Goal: Task Accomplishment & Management: Manage account settings

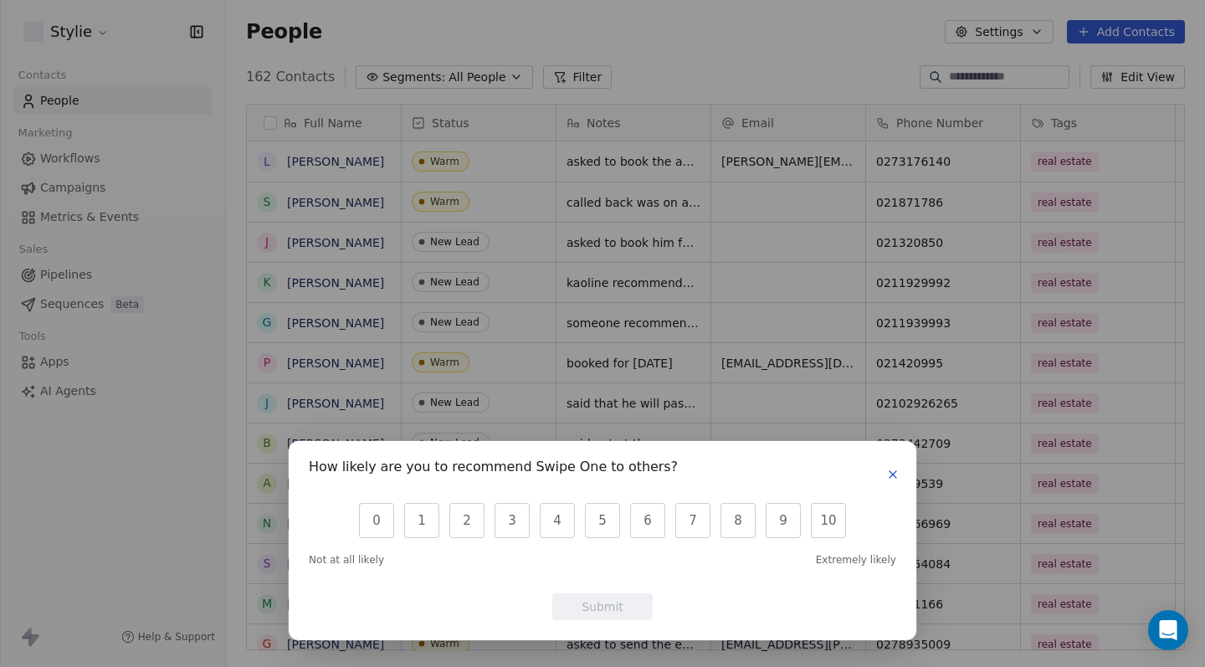
scroll to position [587, 979]
click at [894, 479] on icon "button" at bounding box center [892, 474] width 13 height 13
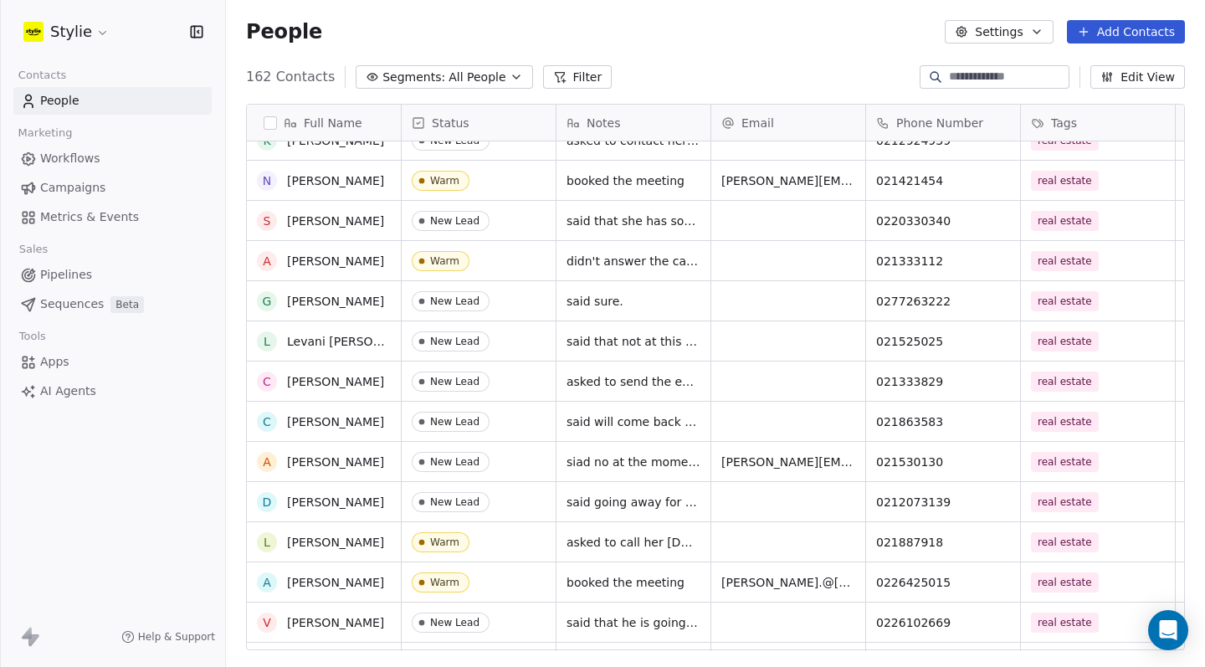
scroll to position [1924, 0]
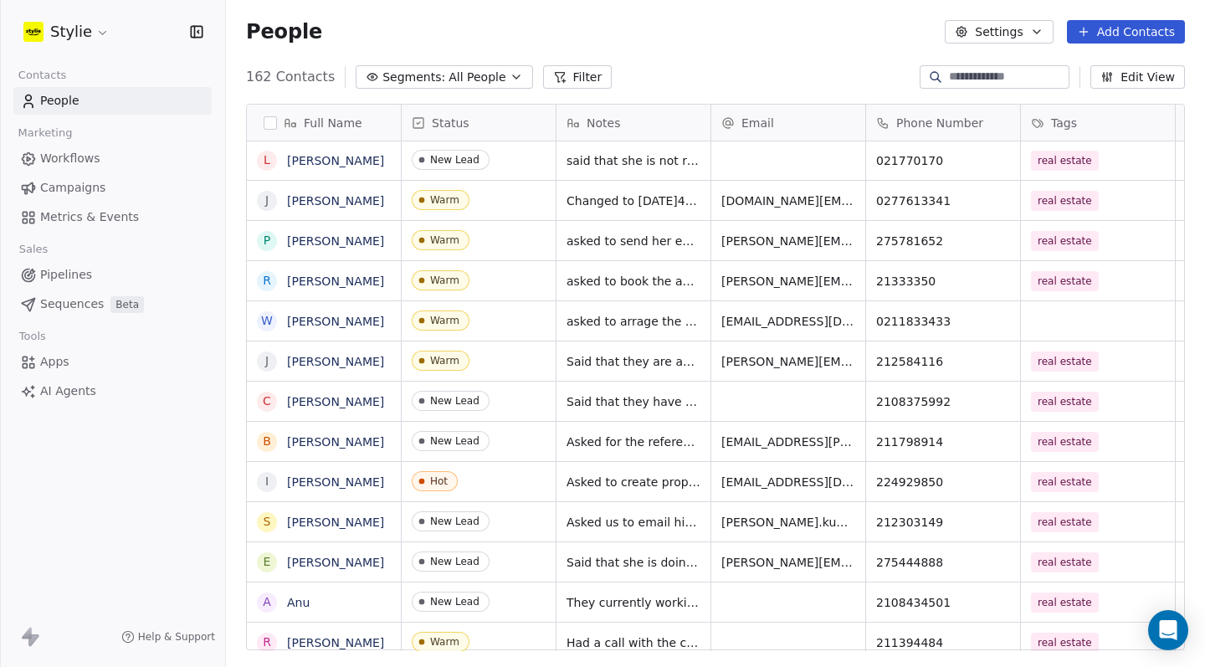
click at [964, 69] on input at bounding box center [1007, 77] width 117 height 17
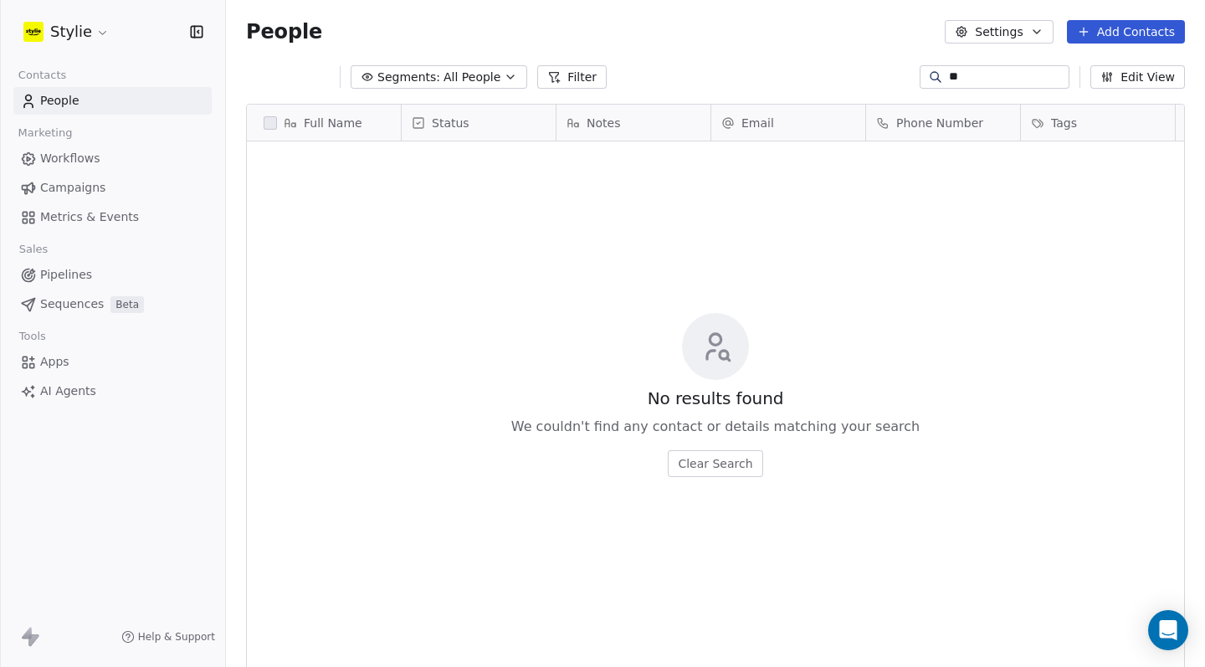
type input "*"
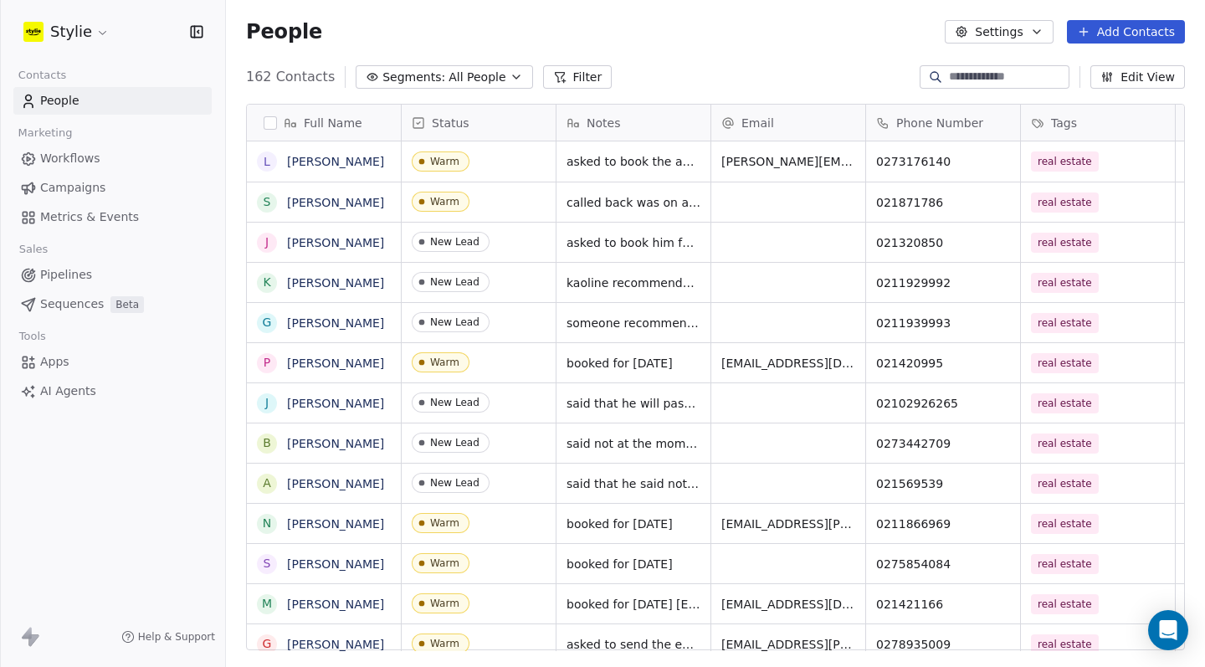
click at [428, 84] on span "Segments:" at bounding box center [413, 78] width 63 height 18
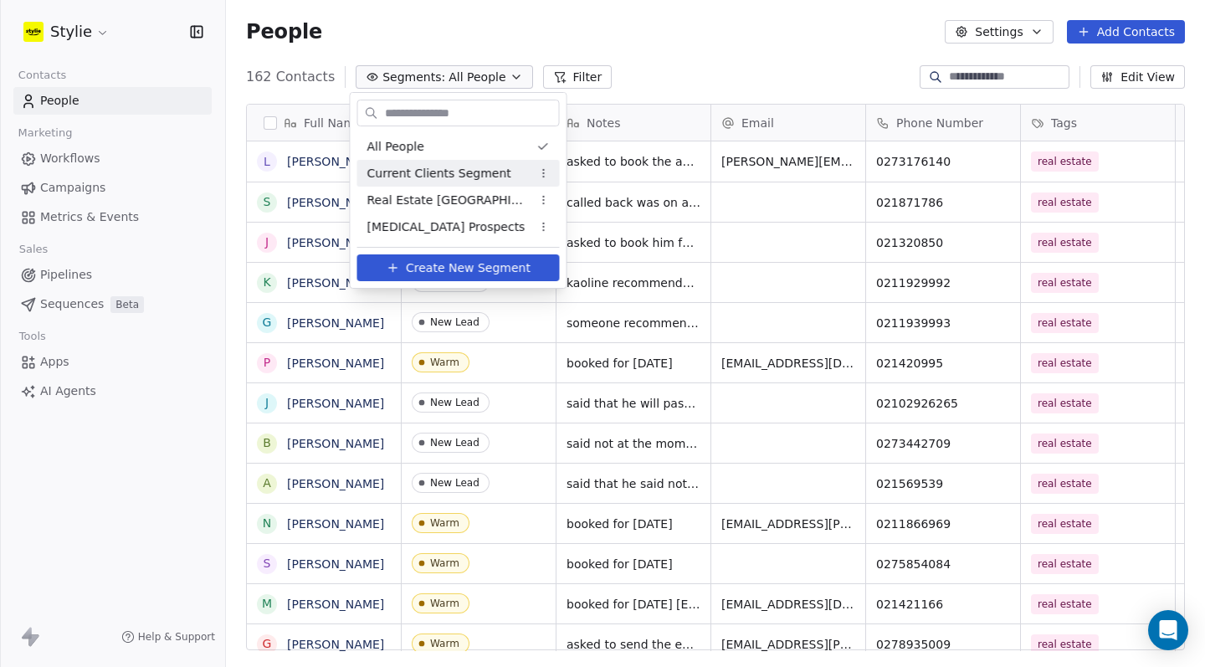
drag, startPoint x: 446, startPoint y: 212, endPoint x: 444, endPoint y: 167, distance: 44.4
click at [444, 167] on div "All People Current Clients Segment Real Estate [GEOGRAPHIC_DATA] [MEDICAL_DATA]…" at bounding box center [458, 186] width 203 height 107
click at [444, 167] on span "Current Clients Segment" at bounding box center [439, 174] width 144 height 18
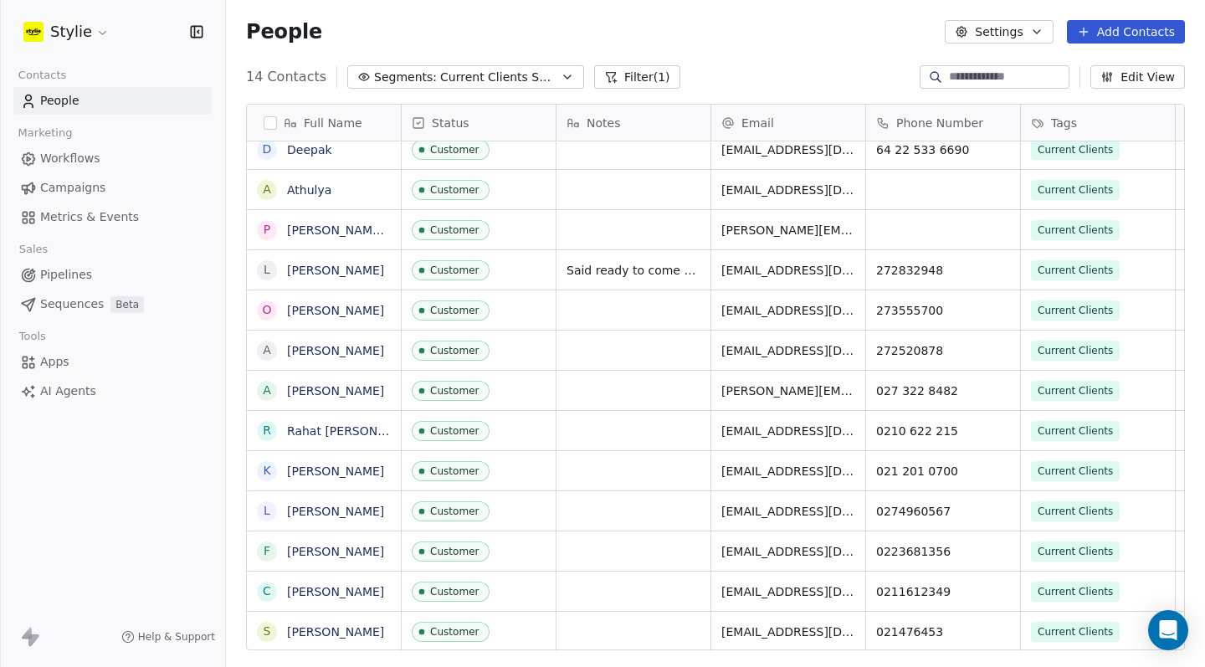
click at [768, 593] on span "[EMAIL_ADDRESS][DOMAIN_NAME]" at bounding box center [788, 591] width 134 height 17
click at [767, 593] on span "[EMAIL_ADDRESS][DOMAIN_NAME]" at bounding box center [788, 591] width 134 height 17
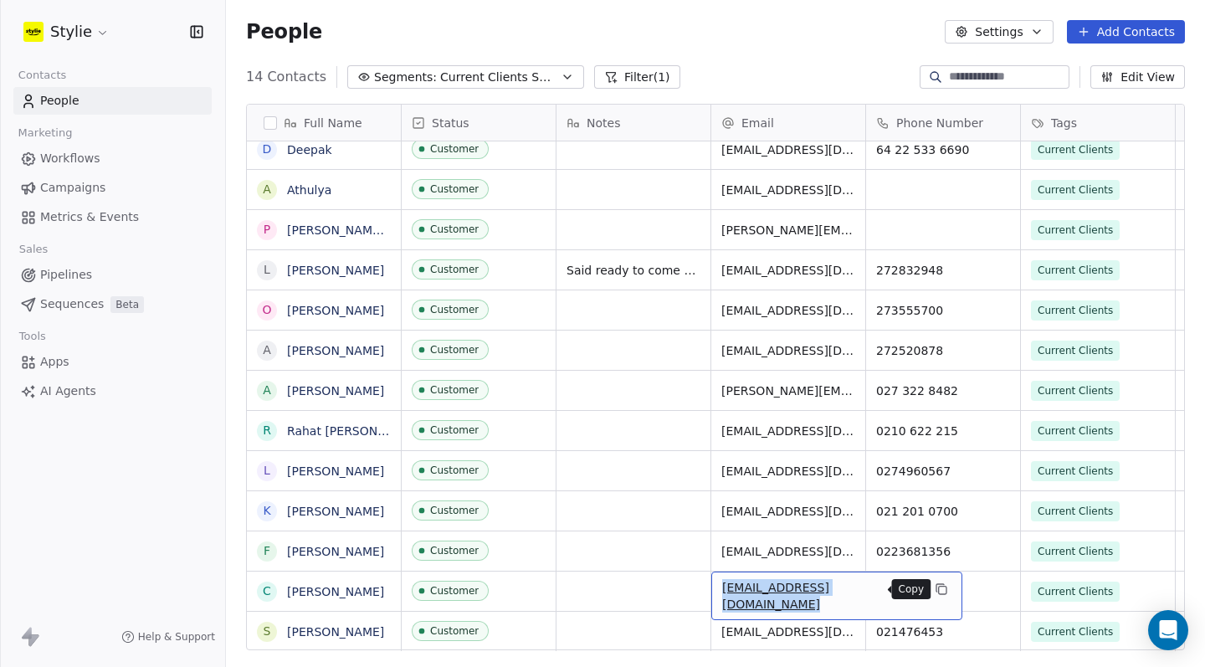
click at [935, 592] on icon "grid" at bounding box center [941, 588] width 13 height 13
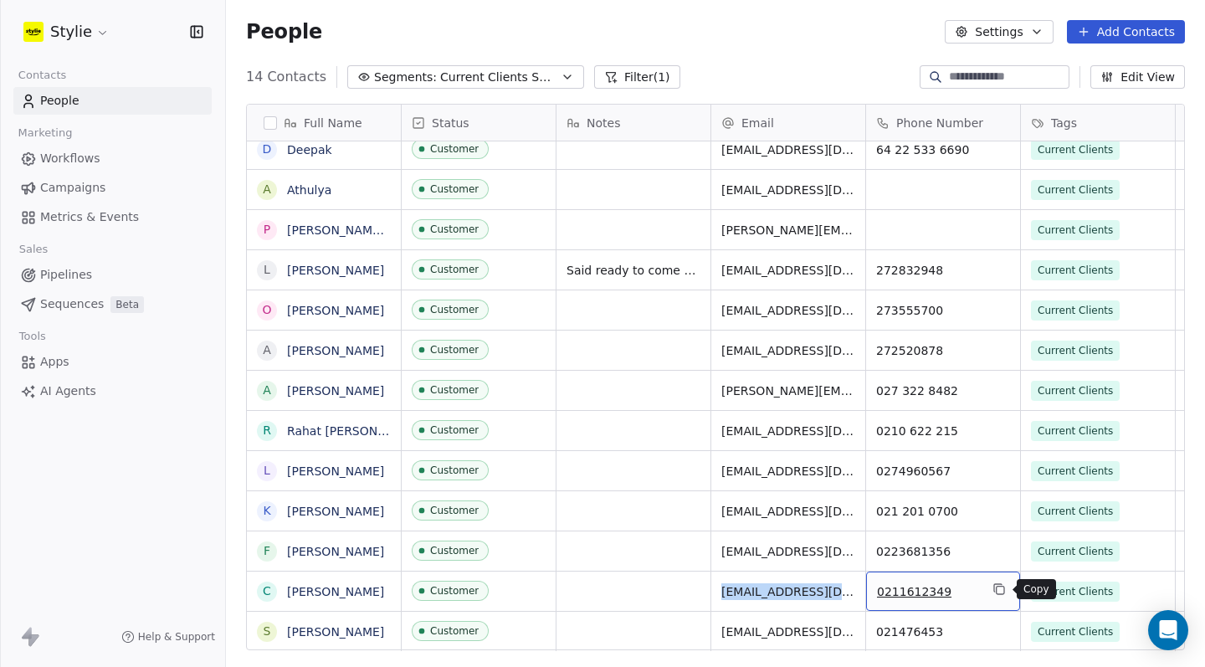
click at [998, 592] on icon "grid" at bounding box center [999, 588] width 13 height 13
